Goal: Task Accomplishment & Management: Complete application form

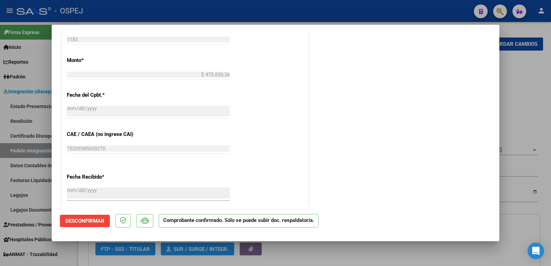
scroll to position [447, 0]
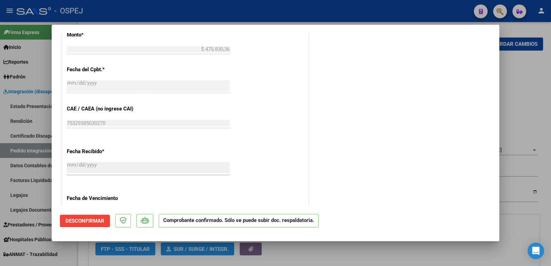
click at [219, 8] on div at bounding box center [275, 133] width 551 height 266
type input "$ 0,00"
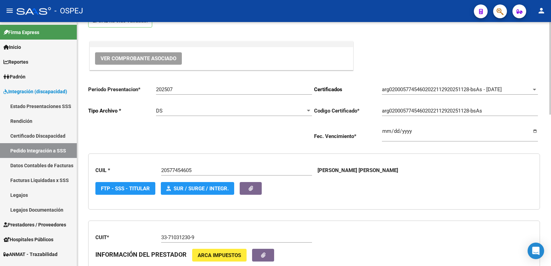
scroll to position [0, 0]
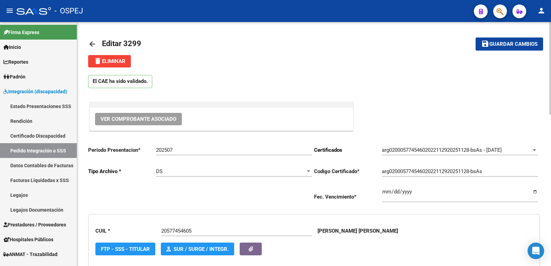
click at [127, 118] on span "Ver Comprobante Asociado" at bounding box center [138, 119] width 76 height 6
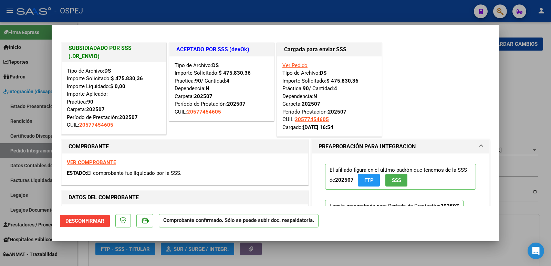
click at [92, 161] on strong "VER COMPROBANTE" at bounding box center [91, 162] width 49 height 6
click at [338, 12] on div at bounding box center [275, 133] width 551 height 266
type input "$ 0,00"
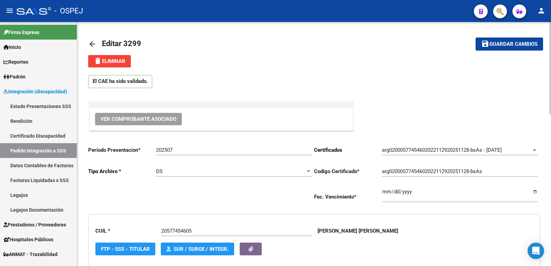
click at [94, 44] on mat-icon "arrow_back" at bounding box center [92, 44] width 8 height 8
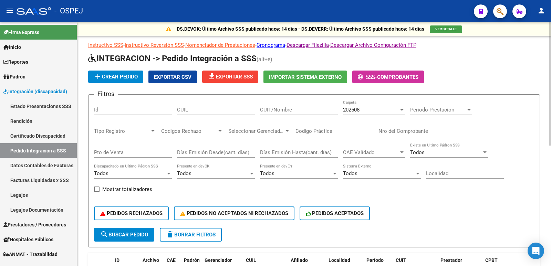
click at [408, 130] on input "Nro del Comprobante" at bounding box center [417, 131] width 78 height 6
type input "882"
click at [376, 109] on div "202508" at bounding box center [371, 110] width 56 height 6
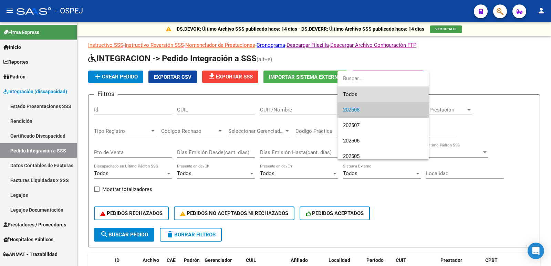
click at [360, 94] on span "Todos" at bounding box center [383, 94] width 80 height 15
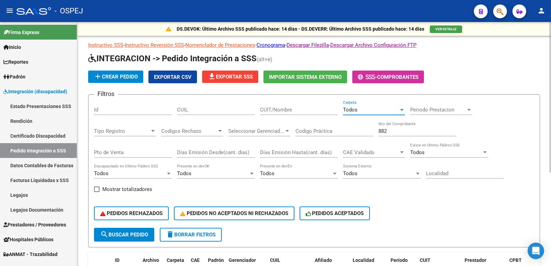
click at [104, 243] on form "Filtros Id CUIL CUIT/Nombre Todos Carpeta Periodo Prestacion Periodo Prestacion…" at bounding box center [313, 170] width 451 height 153
drag, startPoint x: 394, startPoint y: 132, endPoint x: 353, endPoint y: 131, distance: 41.3
click at [353, 131] on div "Filtros Id CUIL CUIT/Nombre Todos Carpeta Periodo Prestacion Periodo Prestacion…" at bounding box center [314, 164] width 440 height 128
